Goal: Information Seeking & Learning: Understand process/instructions

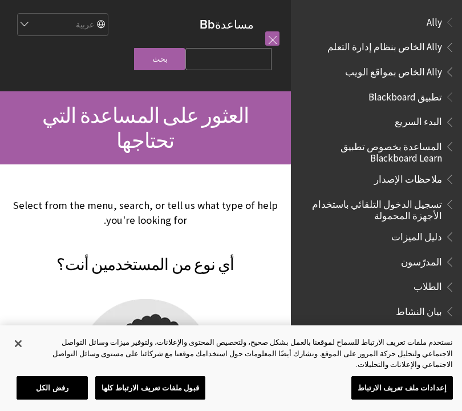
click at [274, 34] on link at bounding box center [272, 38] width 14 height 14
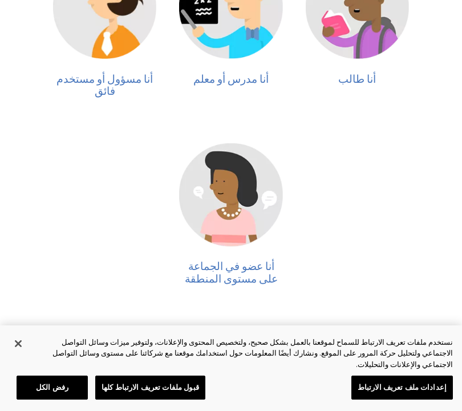
scroll to position [376, 0]
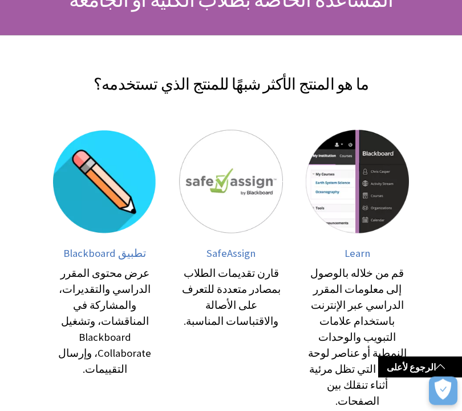
scroll to position [187, 0]
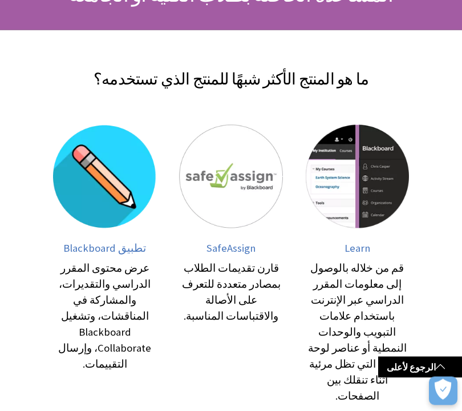
click at [94, 158] on img at bounding box center [104, 176] width 103 height 103
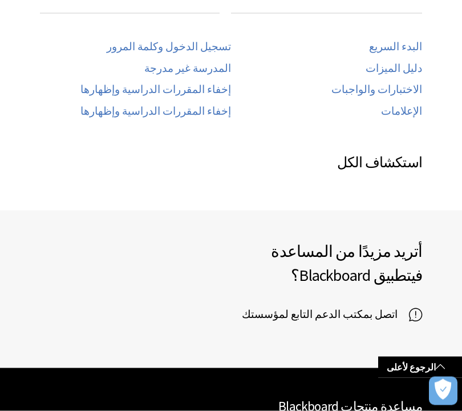
scroll to position [911, 0]
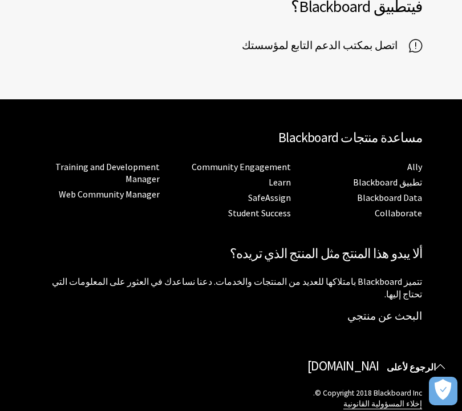
click at [440, 368] on span at bounding box center [440, 366] width 9 height 9
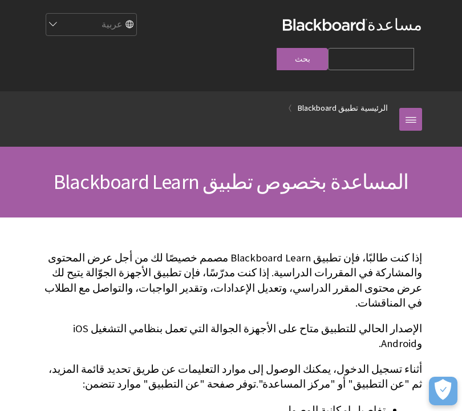
click at [409, 108] on link at bounding box center [411, 119] width 23 height 23
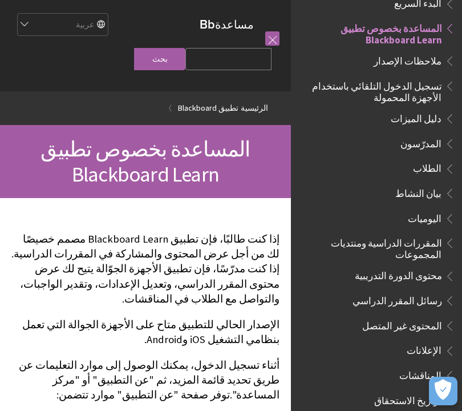
click at [408, 90] on span "تسجيل الدخول التلقائي باستخدام الأجهزة المحمولة" at bounding box center [374, 90] width 138 height 27
